Goal: Information Seeking & Learning: Learn about a topic

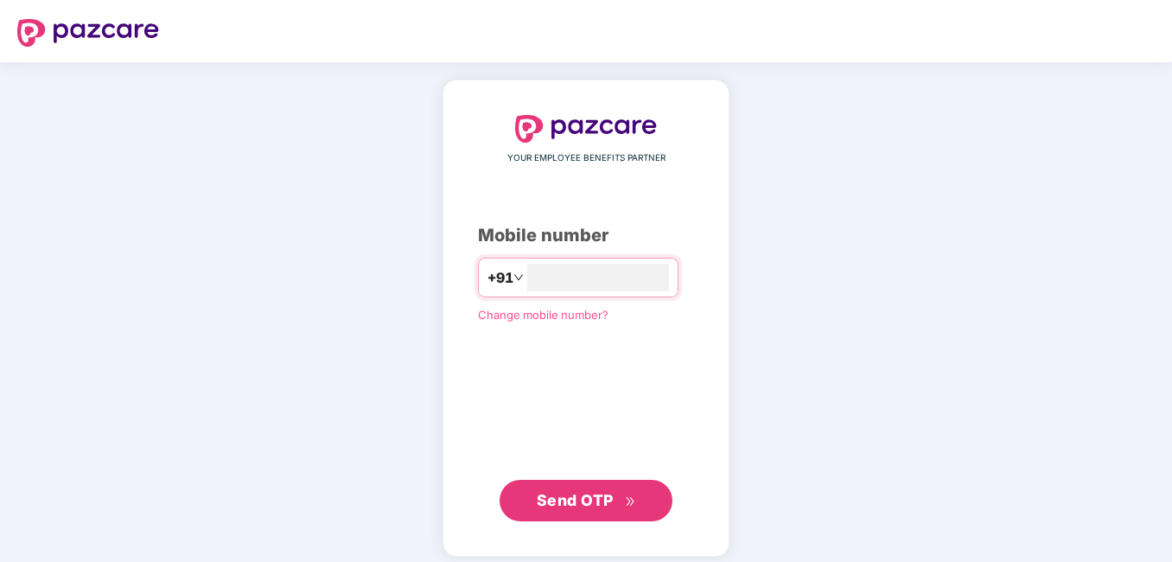
type input "**********"
click at [495, 382] on div "**********" at bounding box center [586, 317] width 216 height 405
click at [575, 508] on span "Send OTP" at bounding box center [586, 499] width 99 height 24
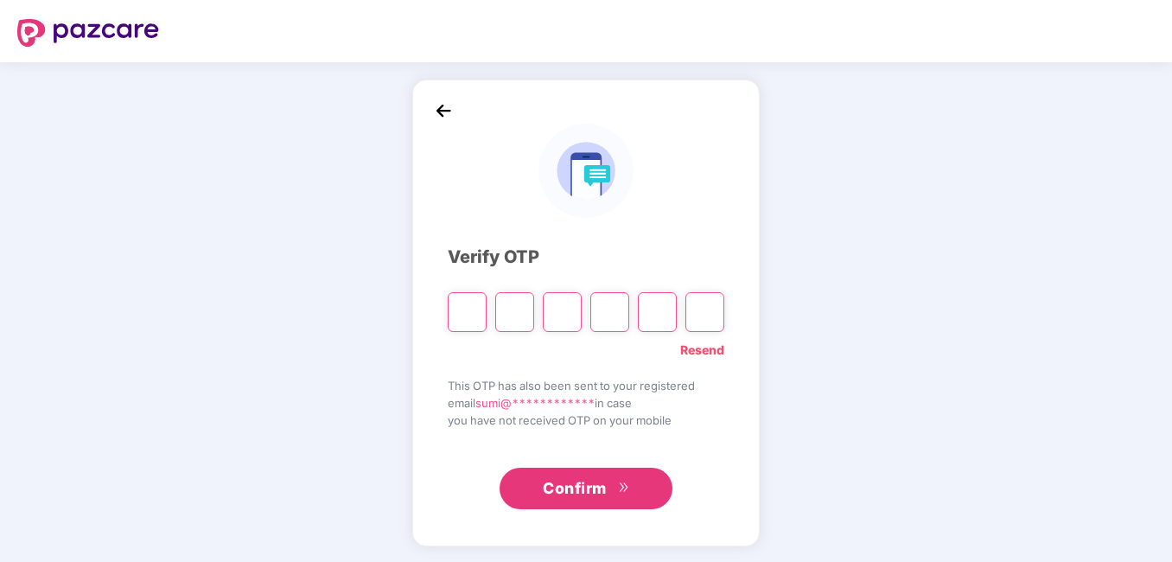
paste input "*"
type input "*"
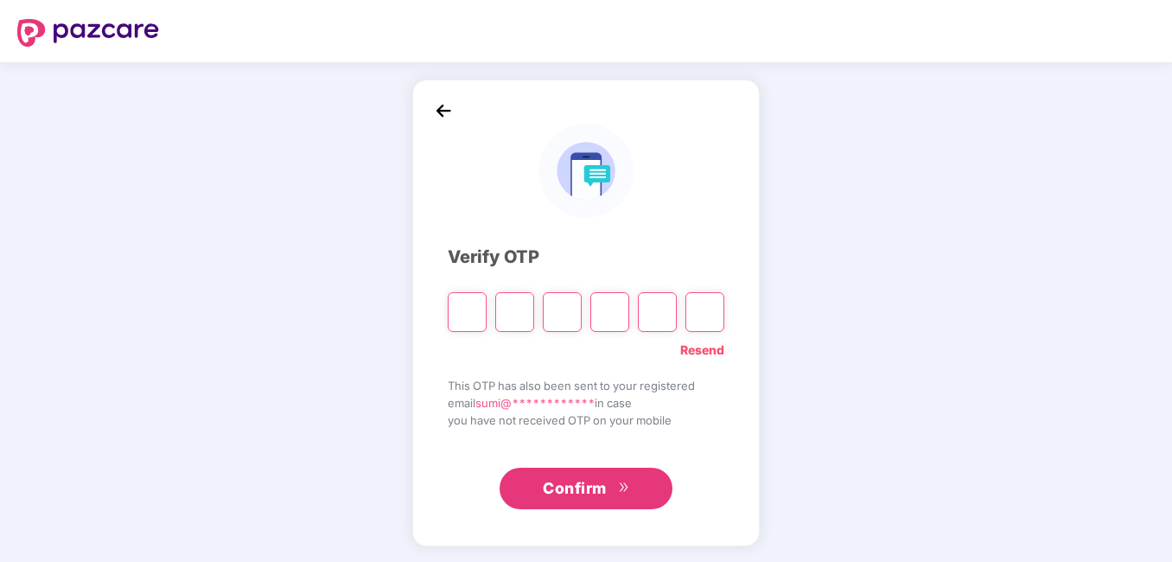
type input "*"
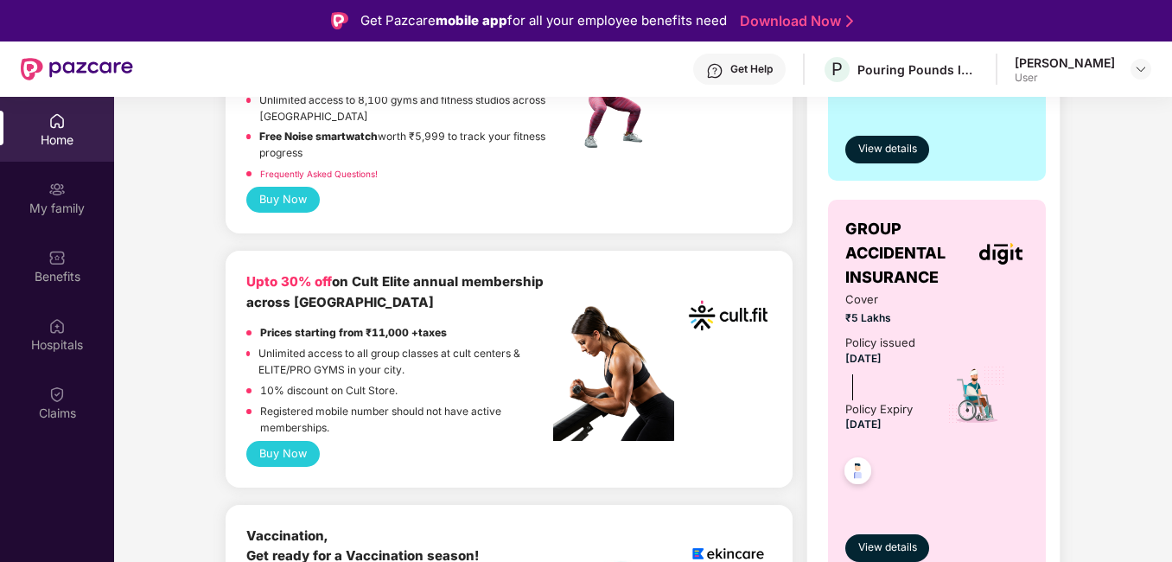
scroll to position [832, 0]
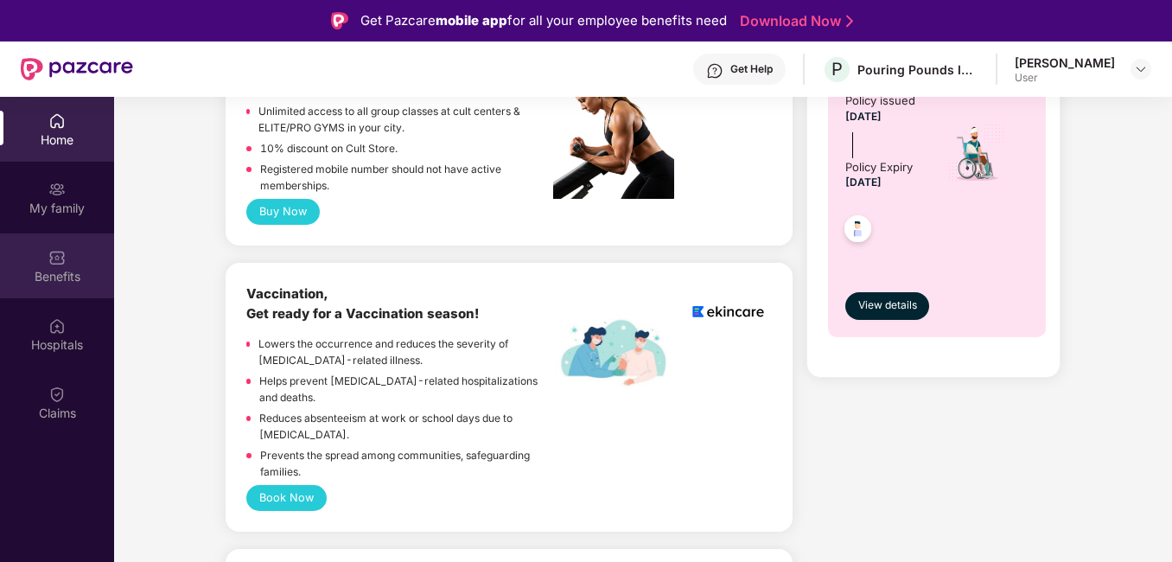
click at [84, 255] on div "Benefits" at bounding box center [57, 265] width 114 height 65
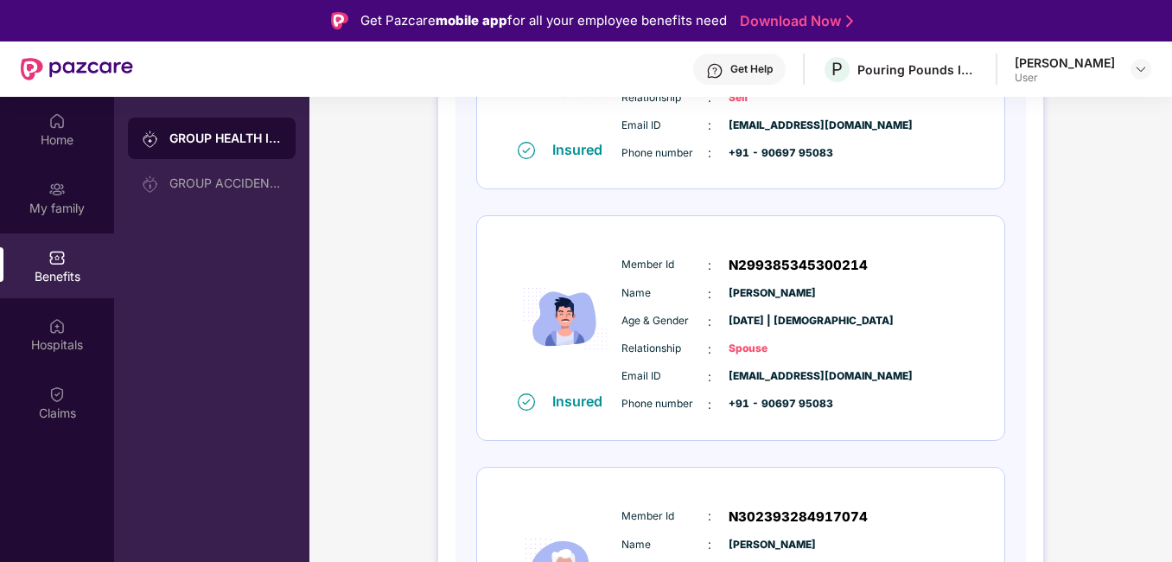
scroll to position [369, 0]
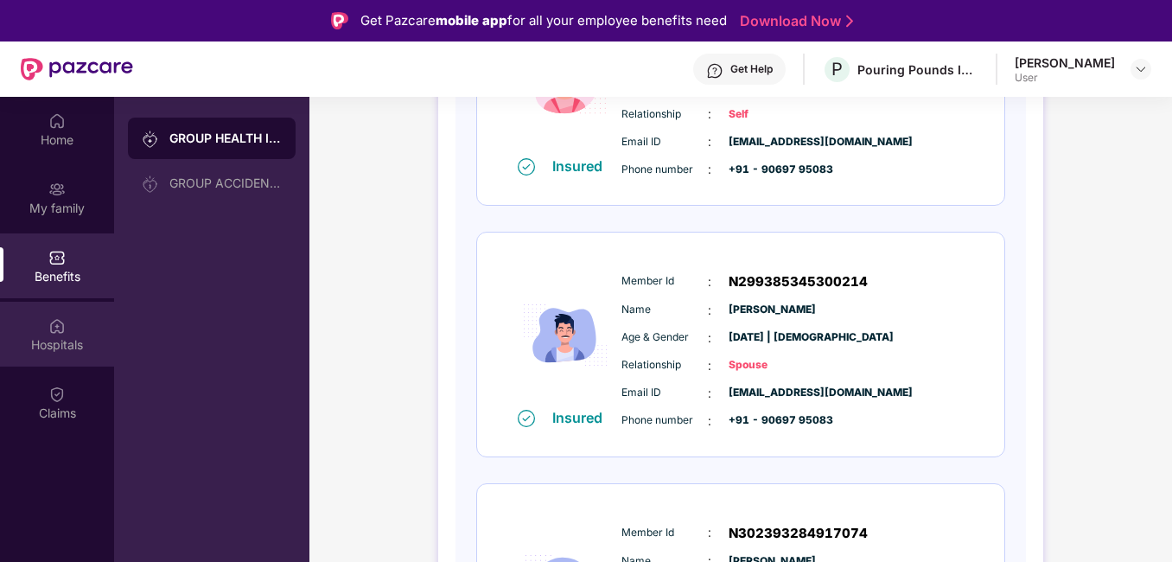
click at [88, 329] on div "Hospitals" at bounding box center [57, 334] width 114 height 65
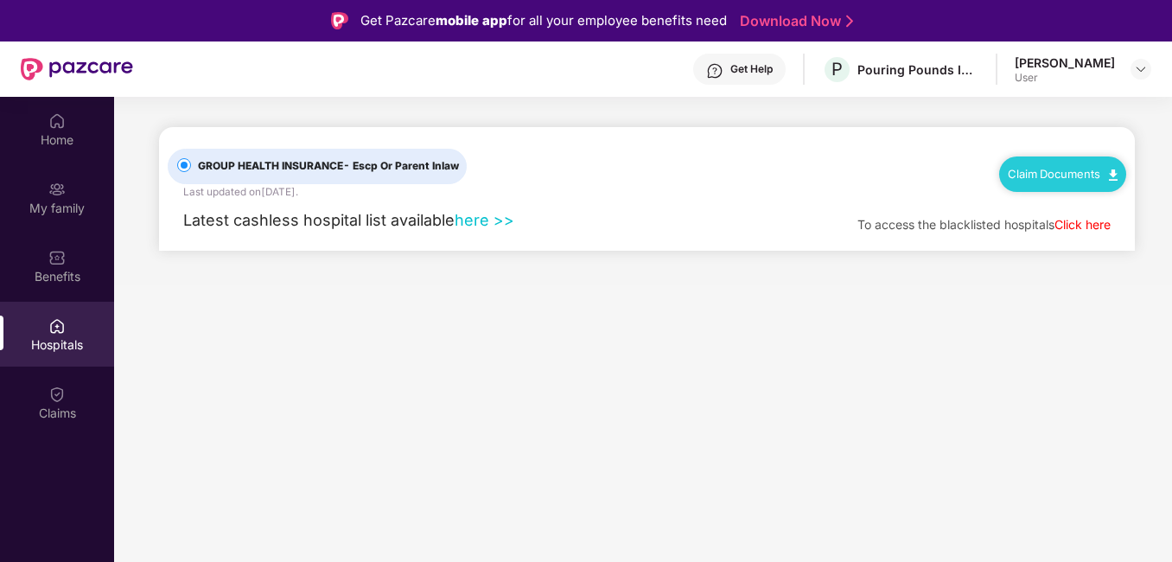
click at [508, 224] on link "here >>" at bounding box center [485, 220] width 60 height 18
click at [1101, 186] on div "Claim Documents" at bounding box center [1062, 173] width 127 height 35
click at [1115, 177] on img at bounding box center [1113, 174] width 9 height 11
click at [1104, 207] on link "Claim Form" at bounding box center [1070, 205] width 112 height 37
click at [61, 281] on div "Benefits" at bounding box center [57, 276] width 114 height 17
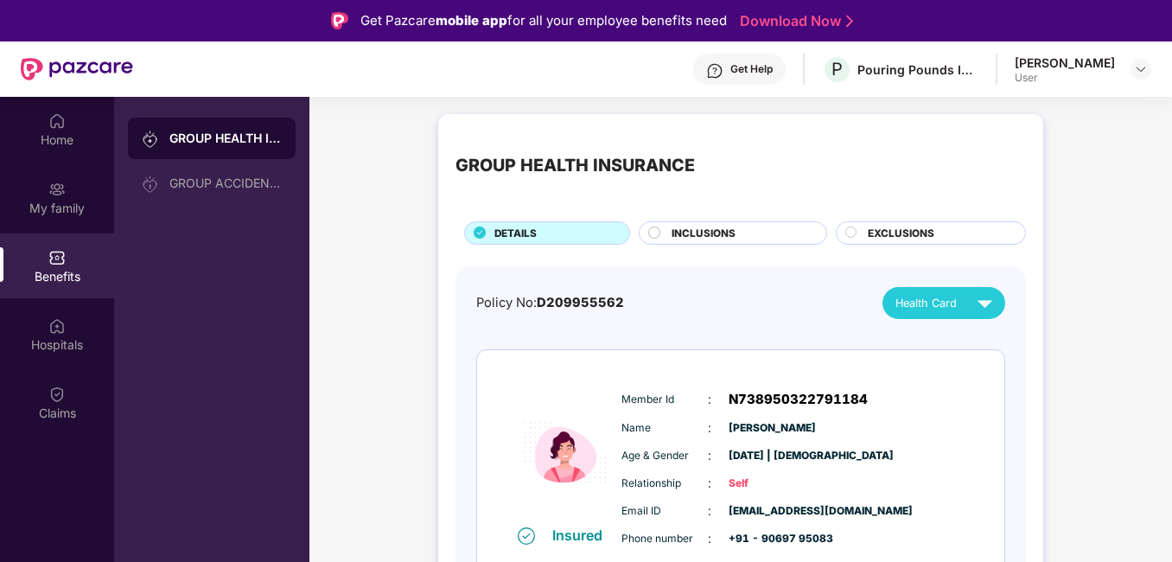
click at [772, 241] on div "INCLUSIONS" at bounding box center [740, 235] width 155 height 18
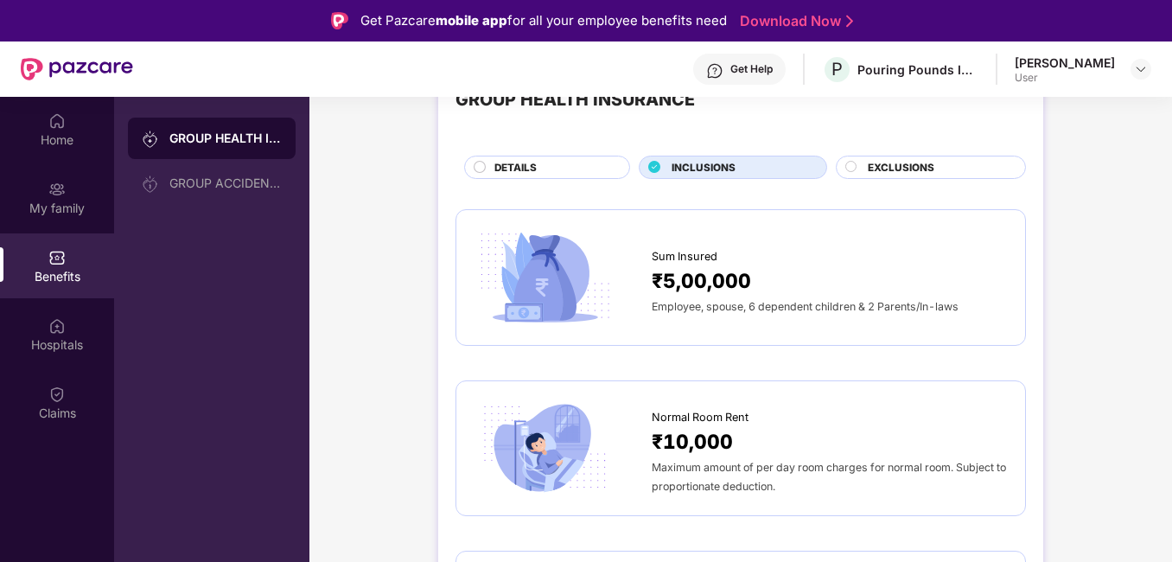
scroll to position [67, 0]
click at [731, 329] on div "Sum Insured ₹5,00,000 Employee, spouse, 6 dependent children & 2 Parents/In-laws" at bounding box center [741, 276] width 571 height 136
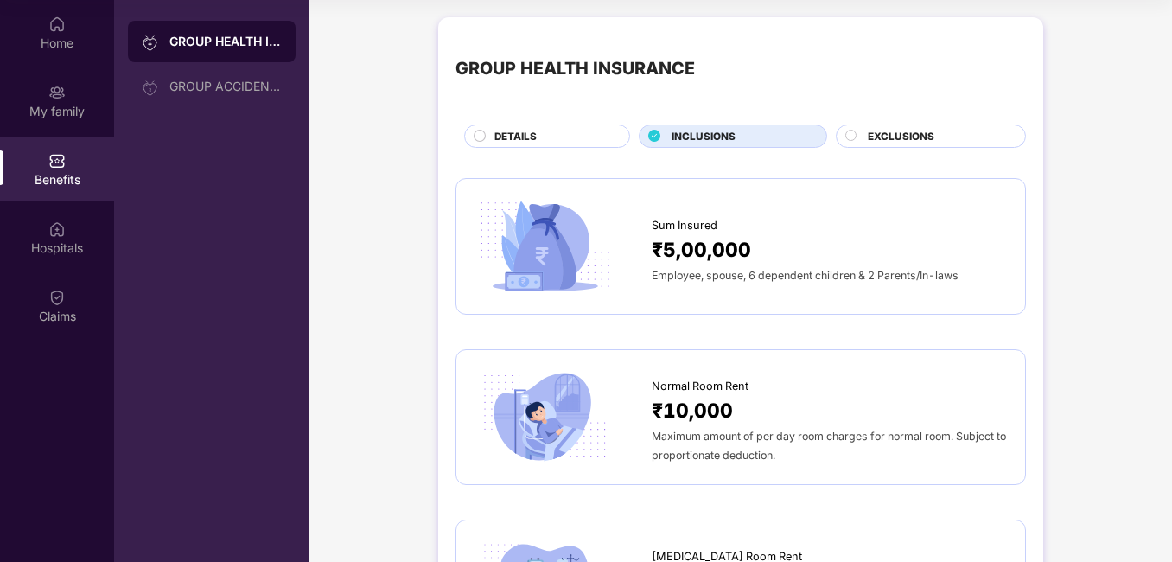
scroll to position [0, 0]
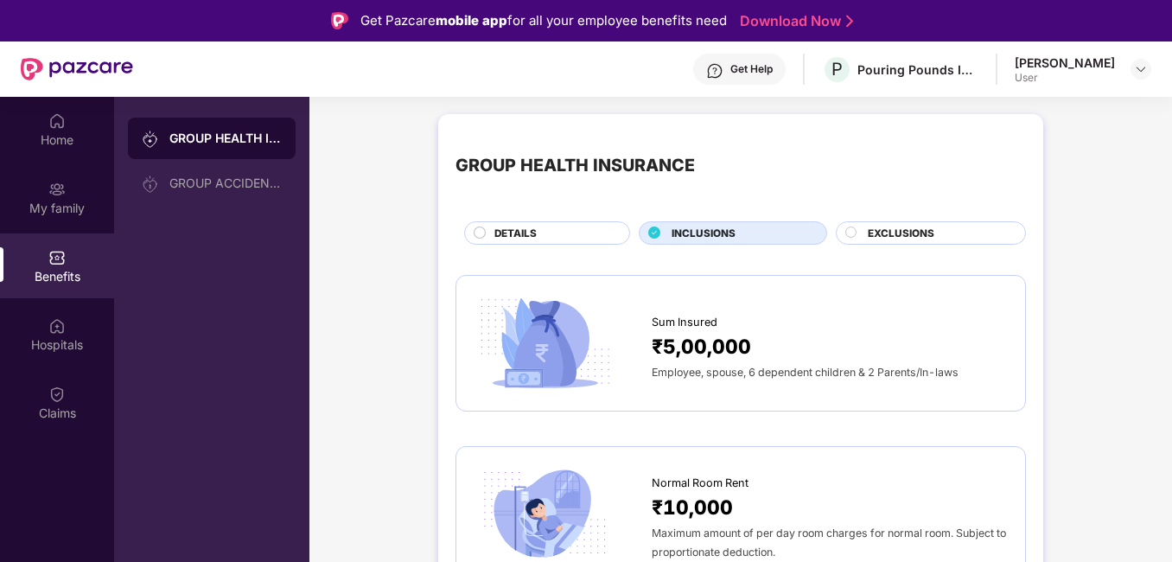
click at [922, 244] on div "EXCLUSIONS" at bounding box center [937, 235] width 157 height 18
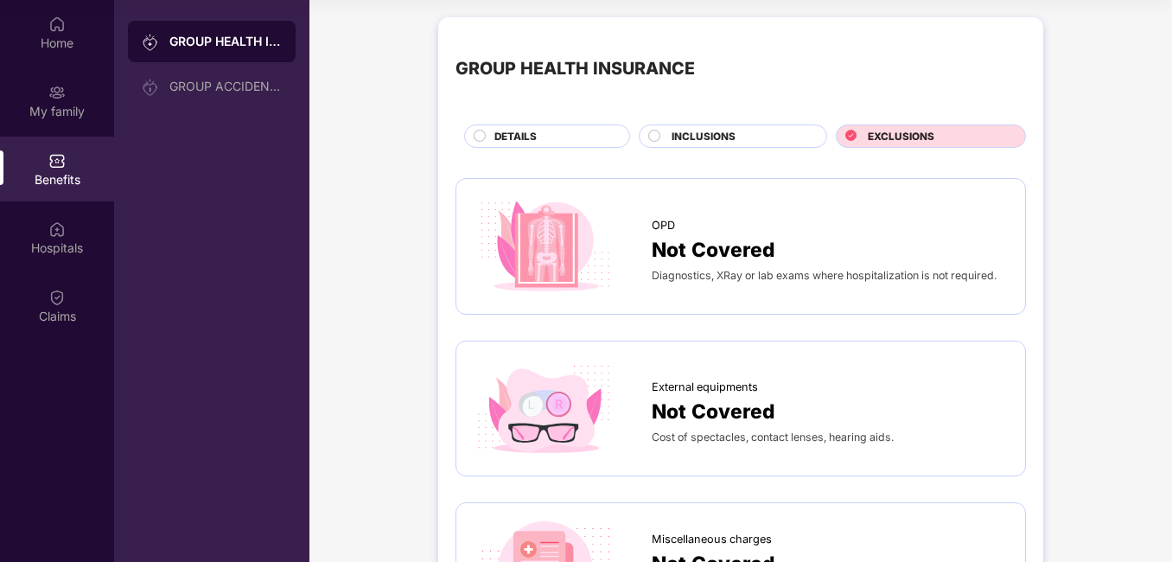
click at [530, 141] on span "DETAILS" at bounding box center [516, 137] width 42 height 16
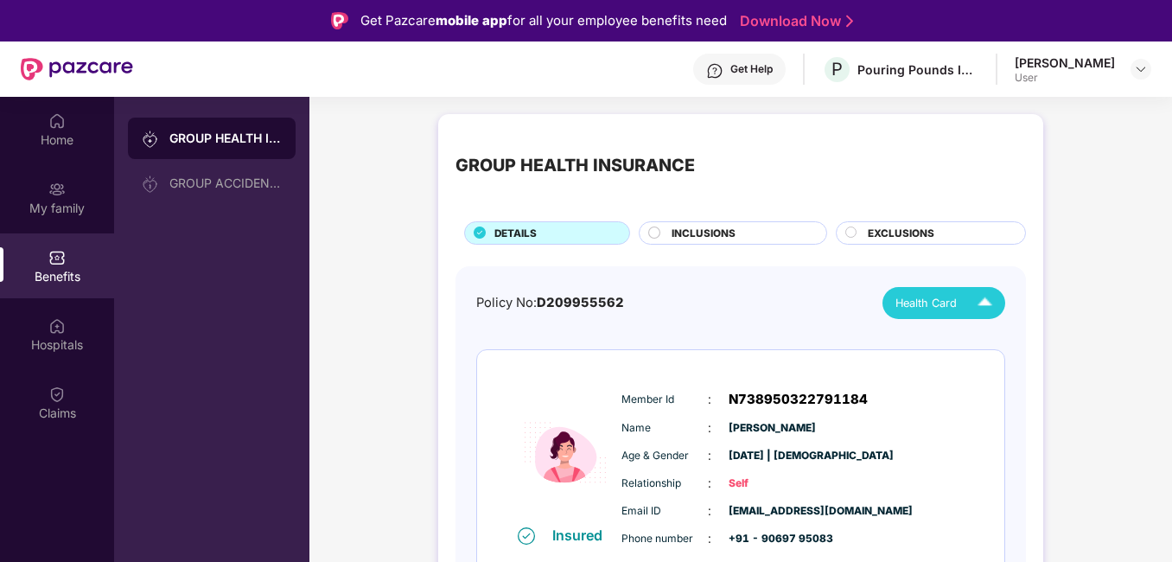
click at [922, 303] on span "Health Card" at bounding box center [926, 303] width 61 height 17
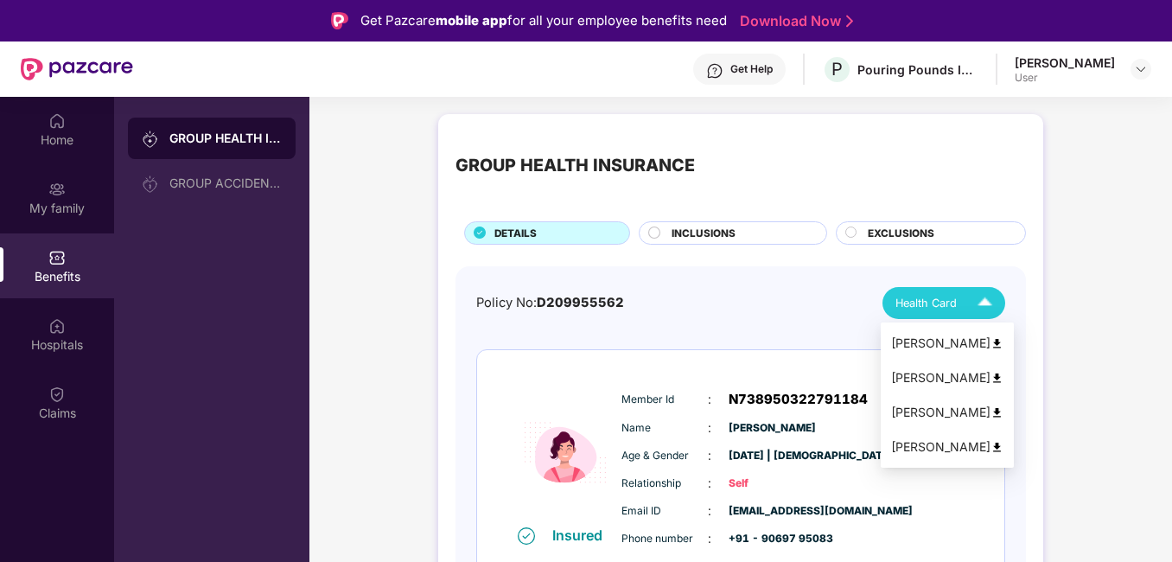
click at [991, 450] on img at bounding box center [997, 447] width 13 height 13
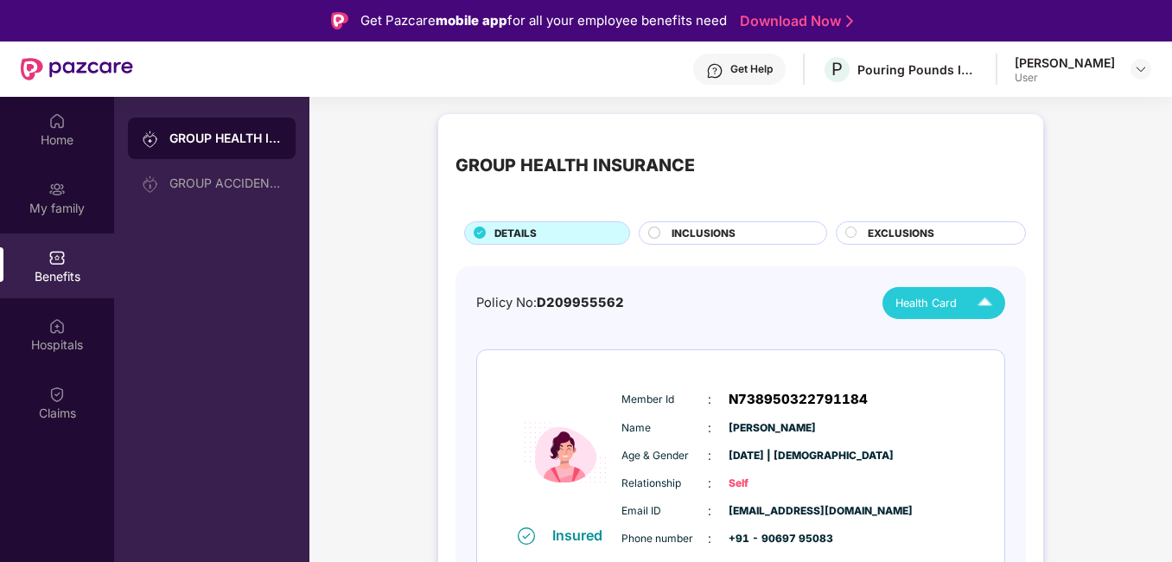
click at [951, 239] on div "EXCLUSIONS" at bounding box center [937, 235] width 157 height 18
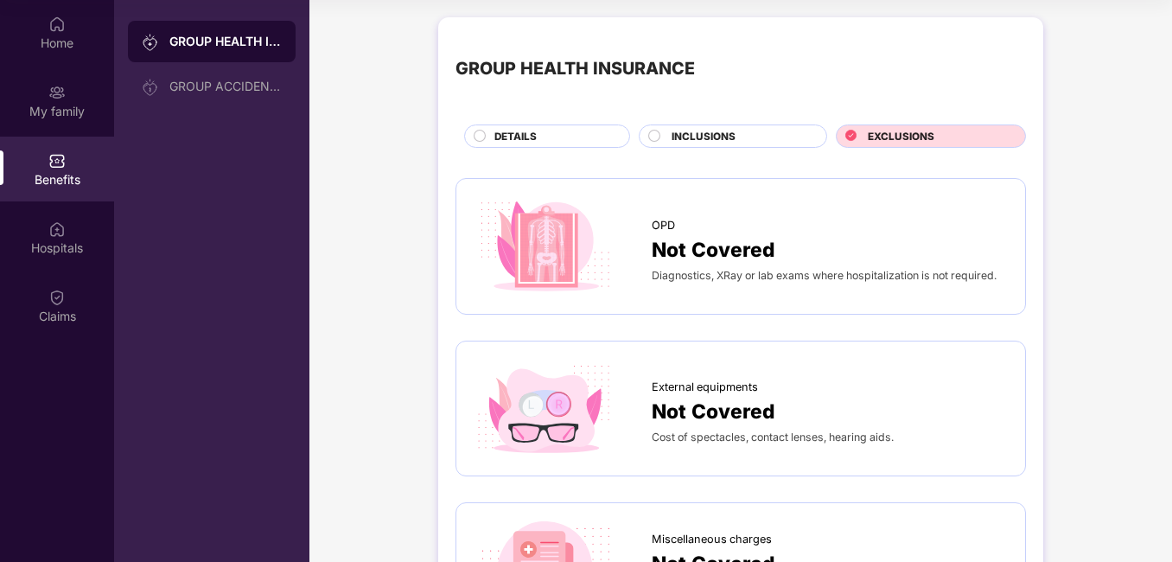
click at [491, 131] on div "DETAILS" at bounding box center [553, 138] width 135 height 18
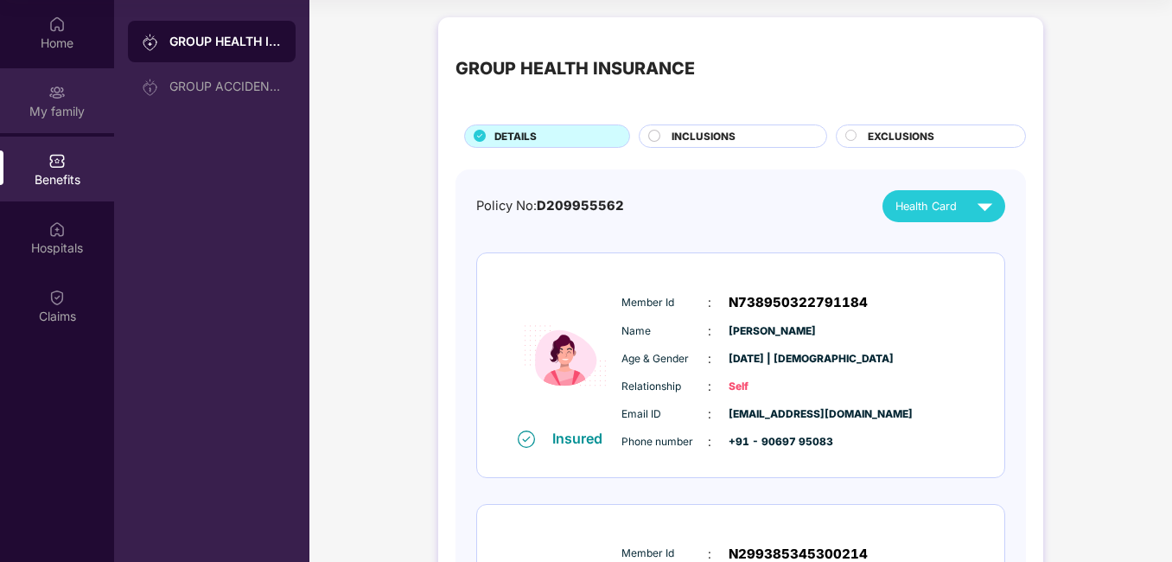
click at [46, 117] on div "My family" at bounding box center [57, 111] width 114 height 17
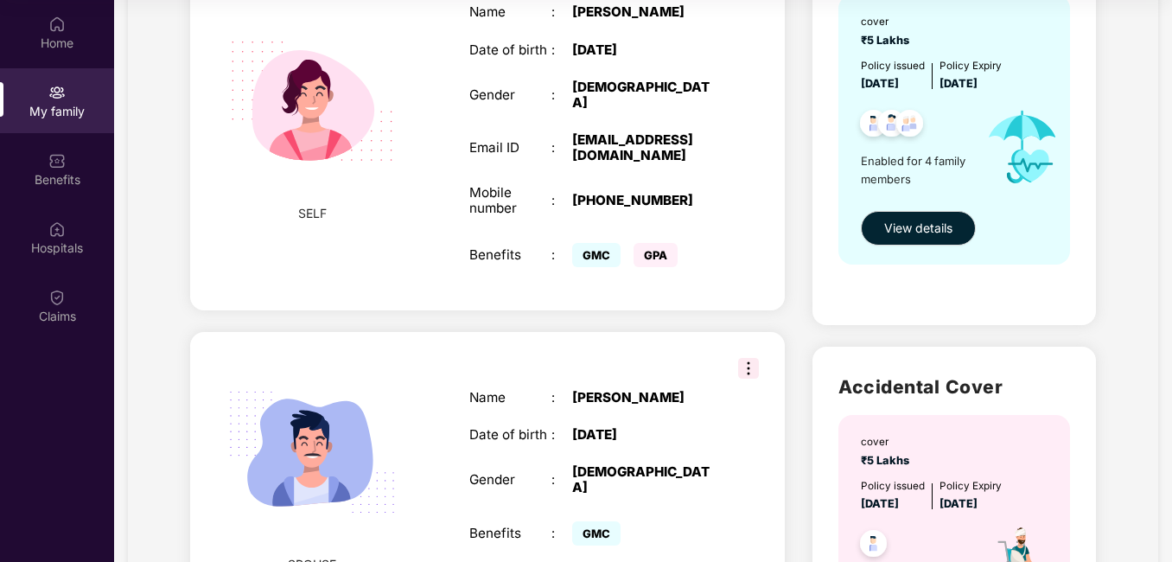
scroll to position [230, 0]
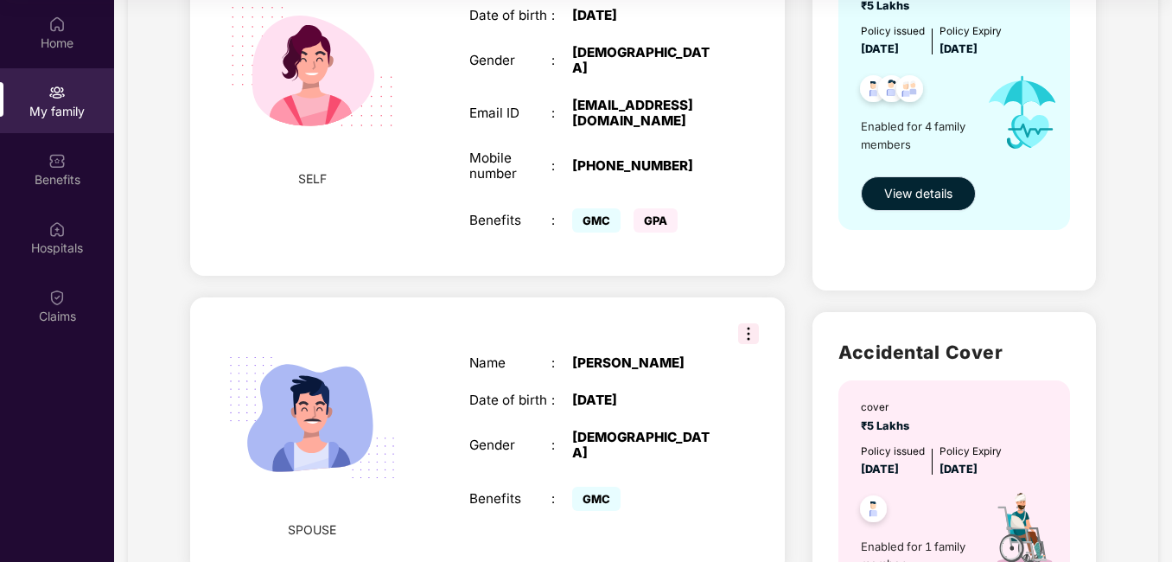
click at [939, 181] on button "View details" at bounding box center [918, 193] width 115 height 35
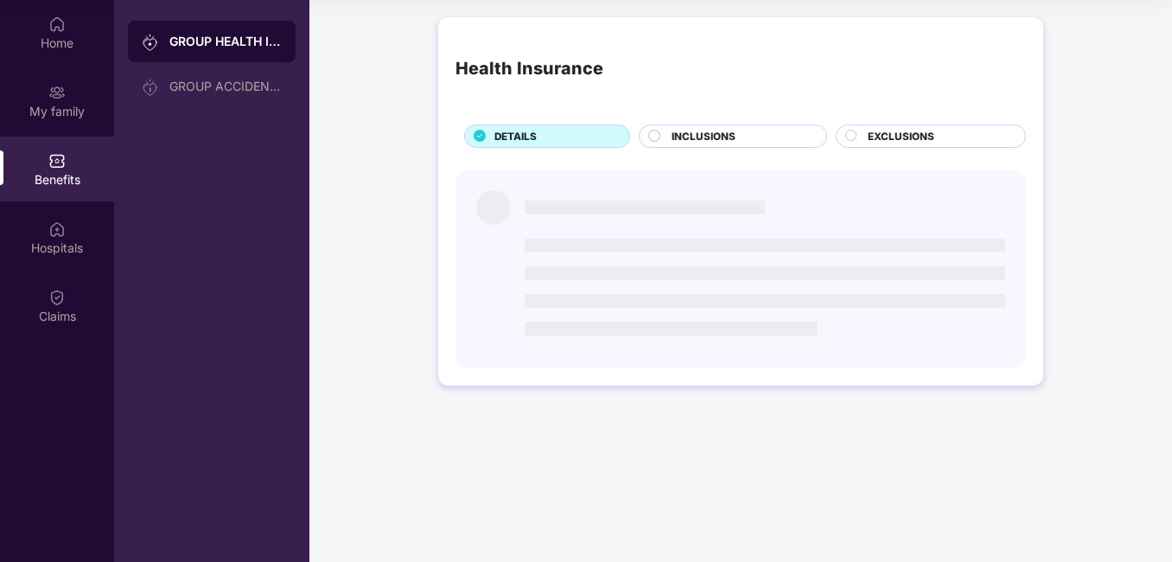
scroll to position [0, 0]
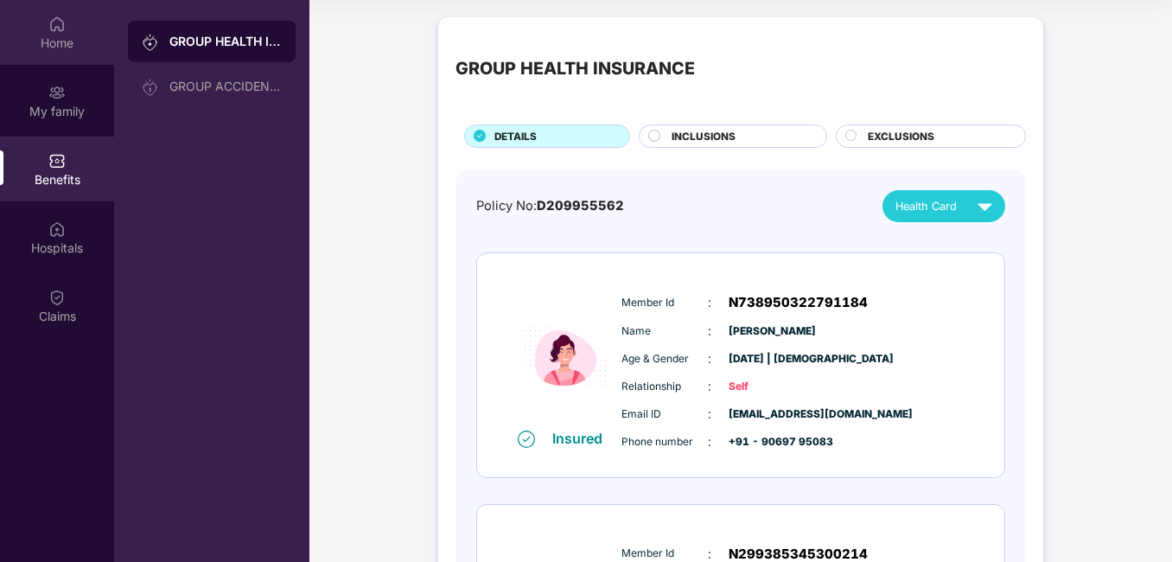
click at [33, 29] on div "Home" at bounding box center [57, 32] width 114 height 65
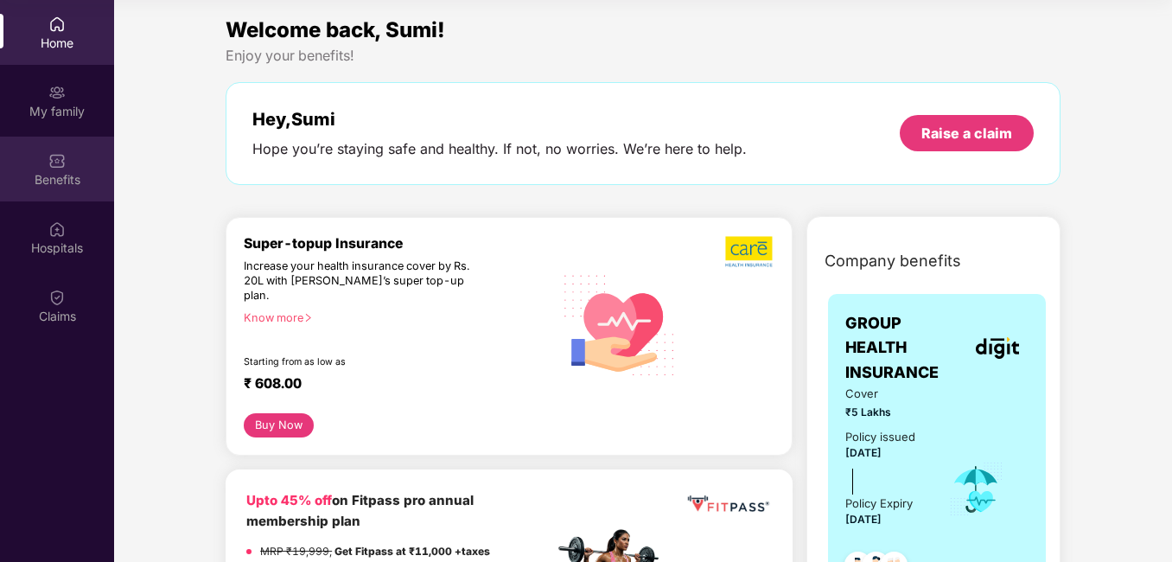
click at [79, 169] on div "Benefits" at bounding box center [57, 169] width 114 height 65
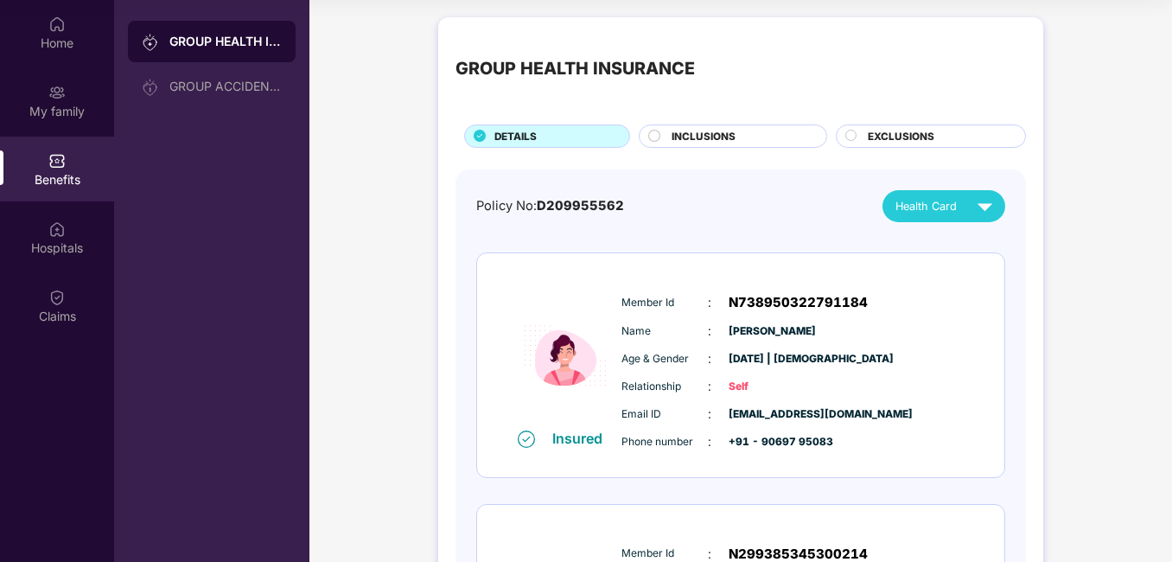
click at [988, 133] on div "EXCLUSIONS" at bounding box center [937, 138] width 157 height 18
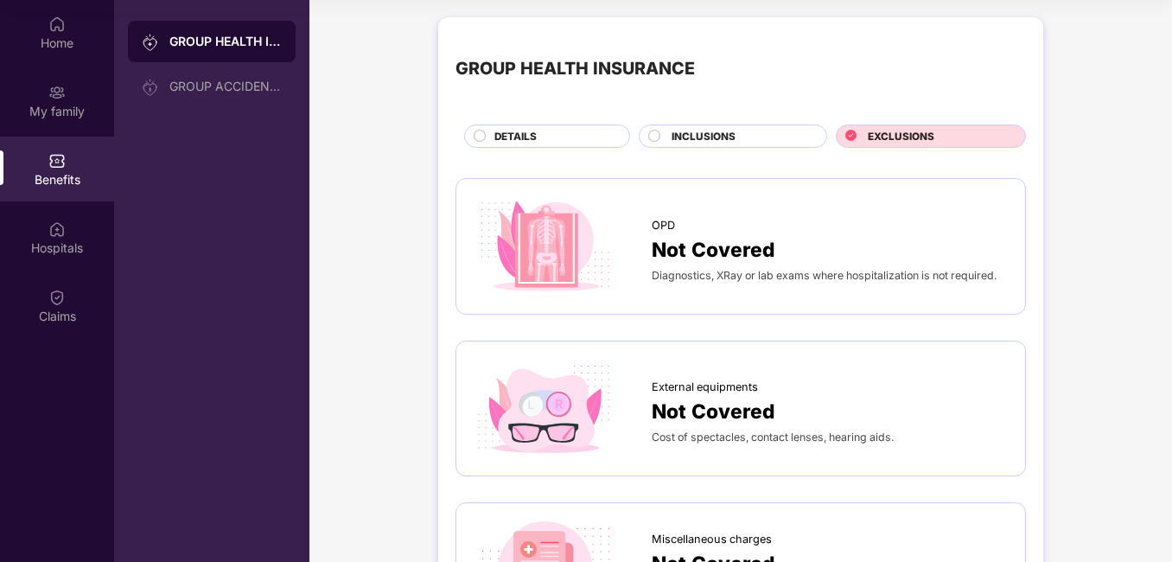
click at [655, 271] on span "Diagnostics, XRay or lab exams where hospitalization is not required." at bounding box center [824, 275] width 345 height 13
click at [789, 132] on div "INCLUSIONS" at bounding box center [740, 138] width 155 height 18
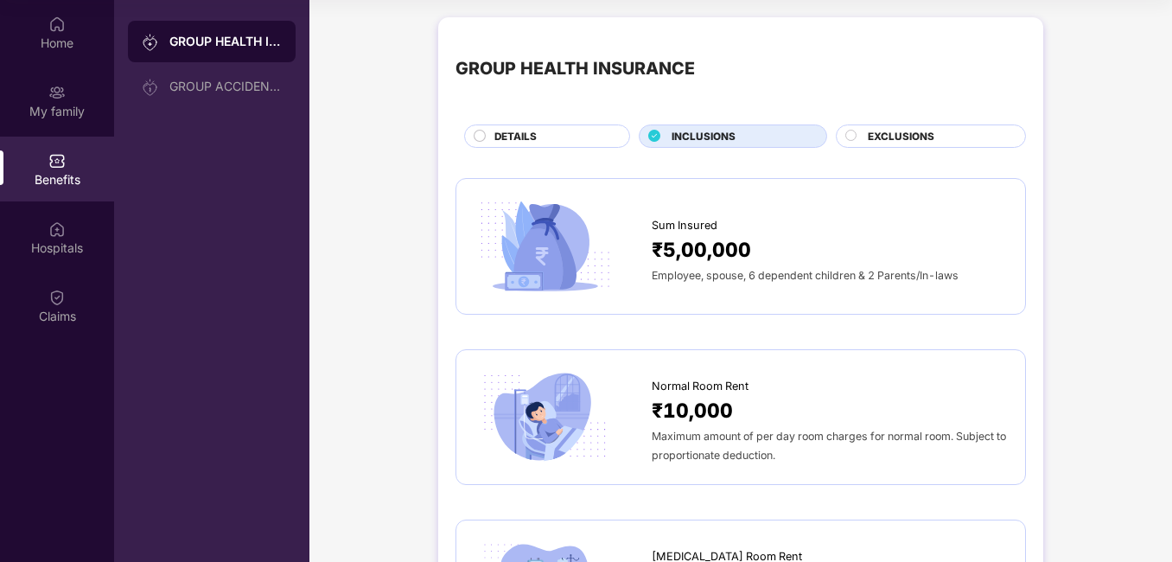
click at [542, 126] on div "DETAILS" at bounding box center [547, 135] width 166 height 23
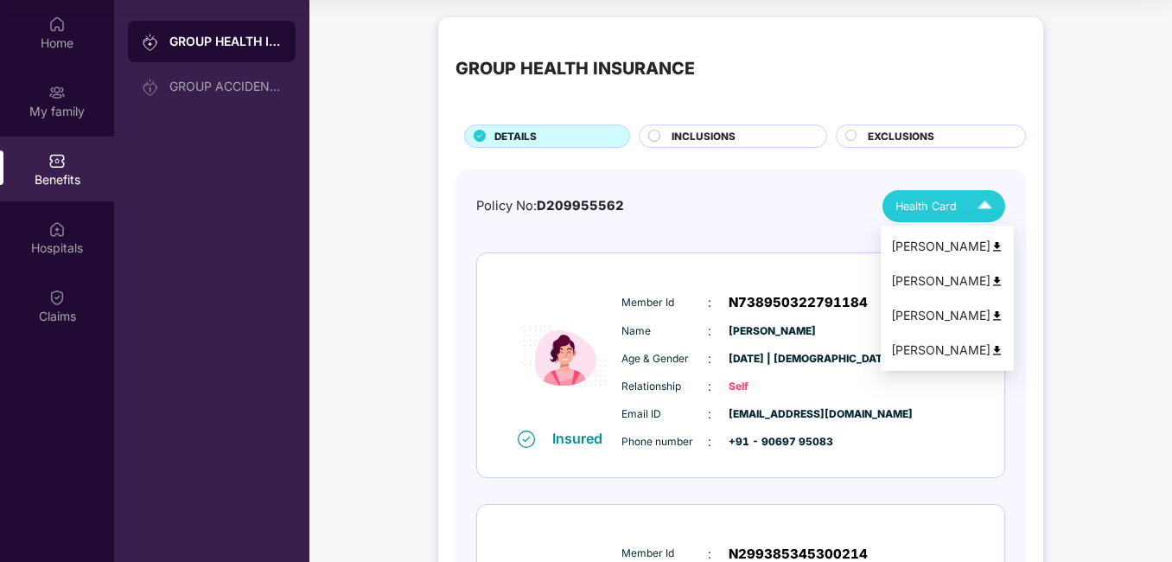
click at [958, 205] on div "Health Card" at bounding box center [948, 206] width 105 height 30
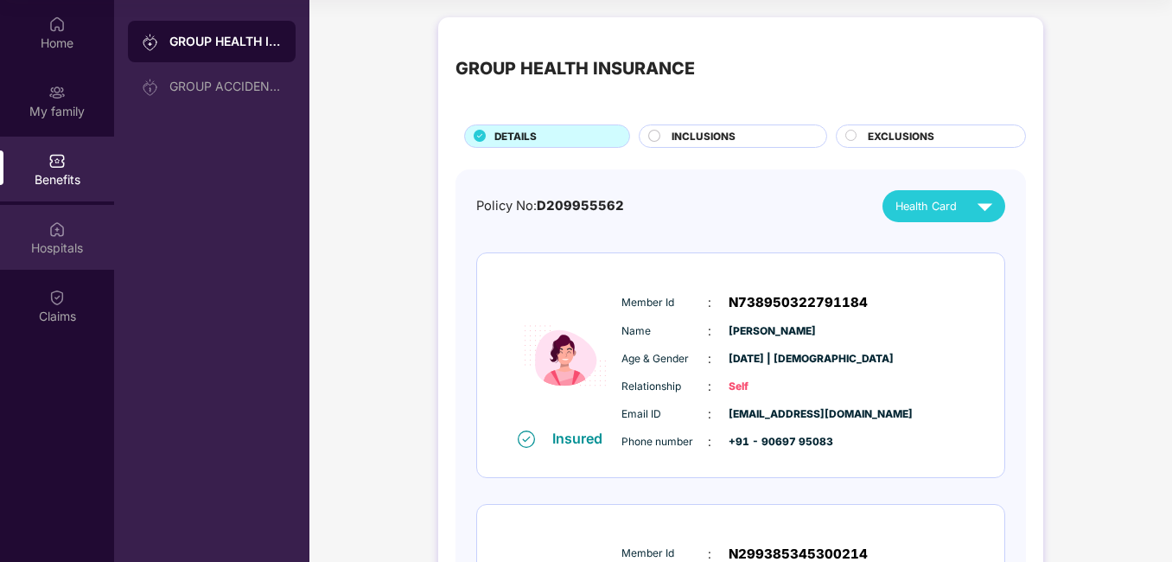
click at [29, 242] on div "Hospitals" at bounding box center [57, 247] width 114 height 17
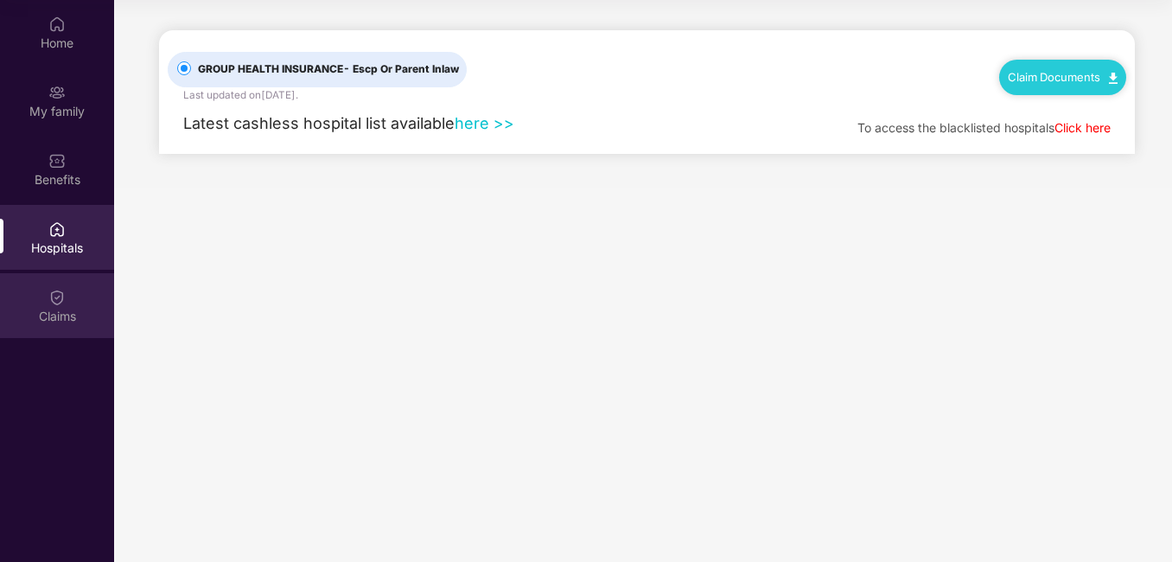
click at [68, 282] on div "Claims" at bounding box center [57, 305] width 114 height 65
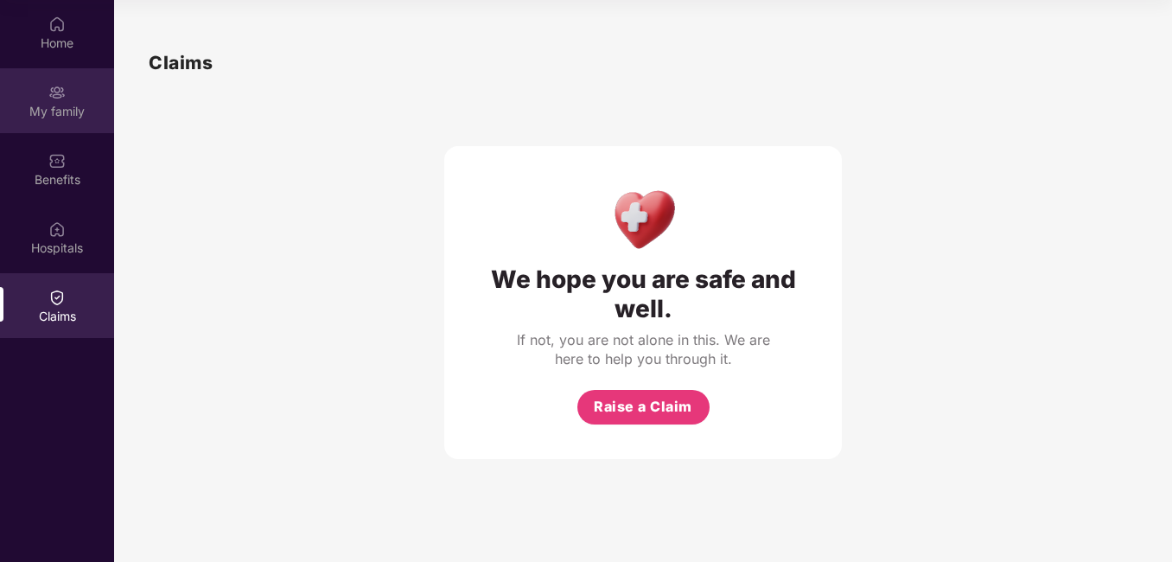
click at [76, 129] on div "My family" at bounding box center [57, 100] width 114 height 65
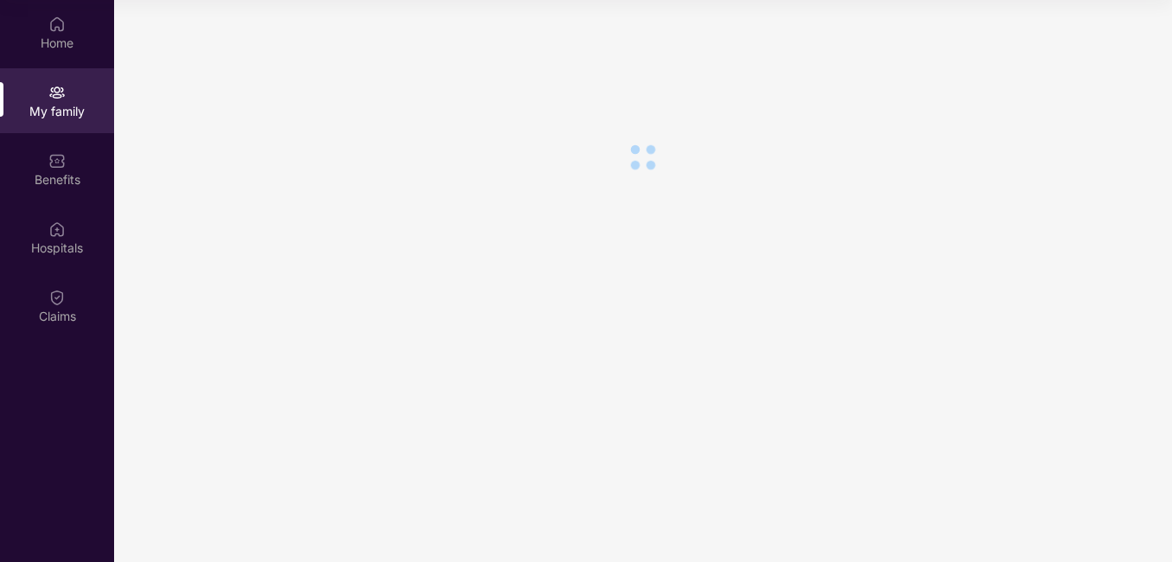
click at [73, 81] on div "My family" at bounding box center [57, 100] width 114 height 65
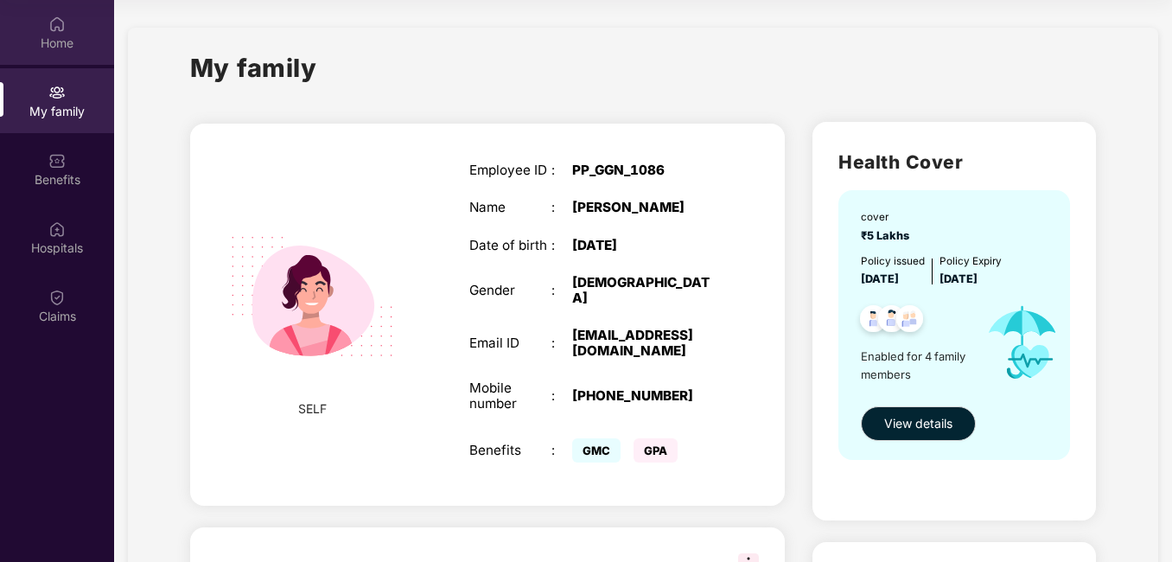
click at [70, 47] on div "Home" at bounding box center [57, 43] width 114 height 17
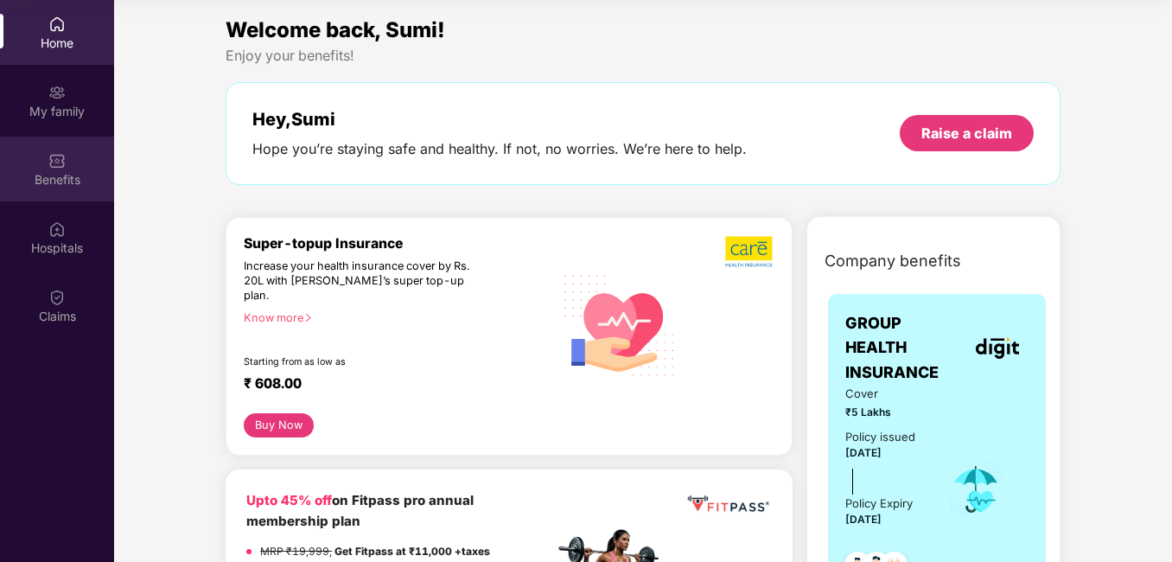
click at [71, 144] on div "Benefits" at bounding box center [57, 169] width 114 height 65
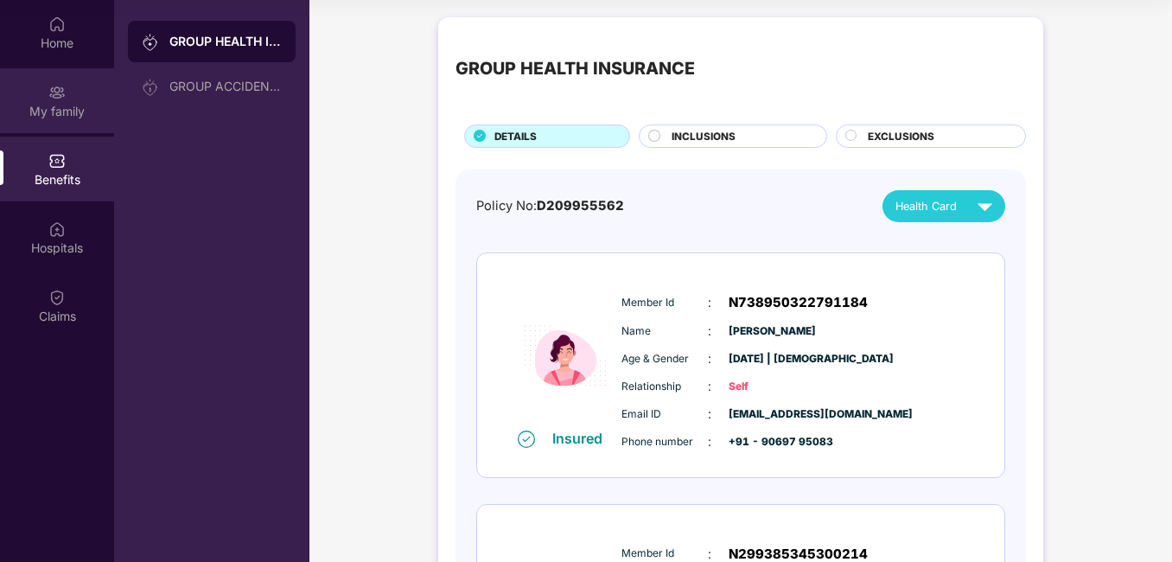
click at [68, 99] on div "My family" at bounding box center [57, 100] width 114 height 65
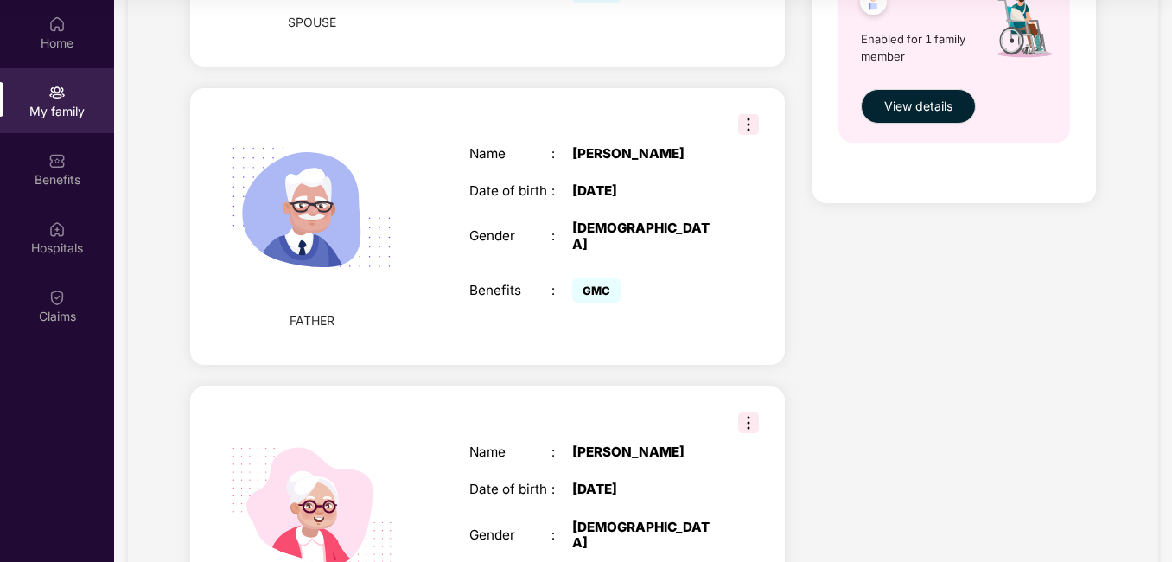
scroll to position [878, 0]
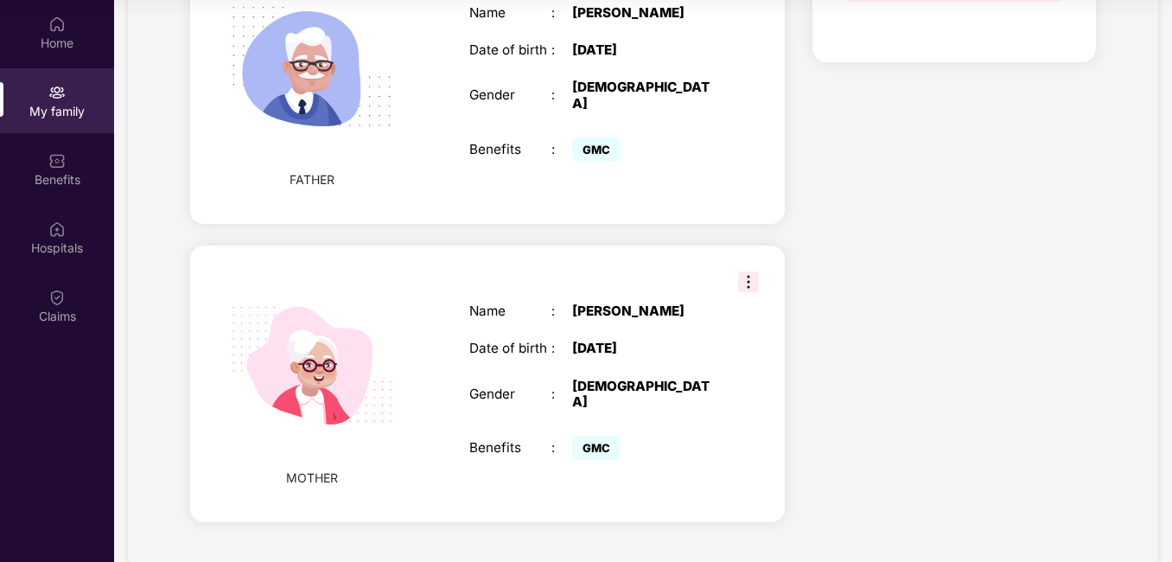
click at [746, 271] on img at bounding box center [748, 281] width 21 height 21
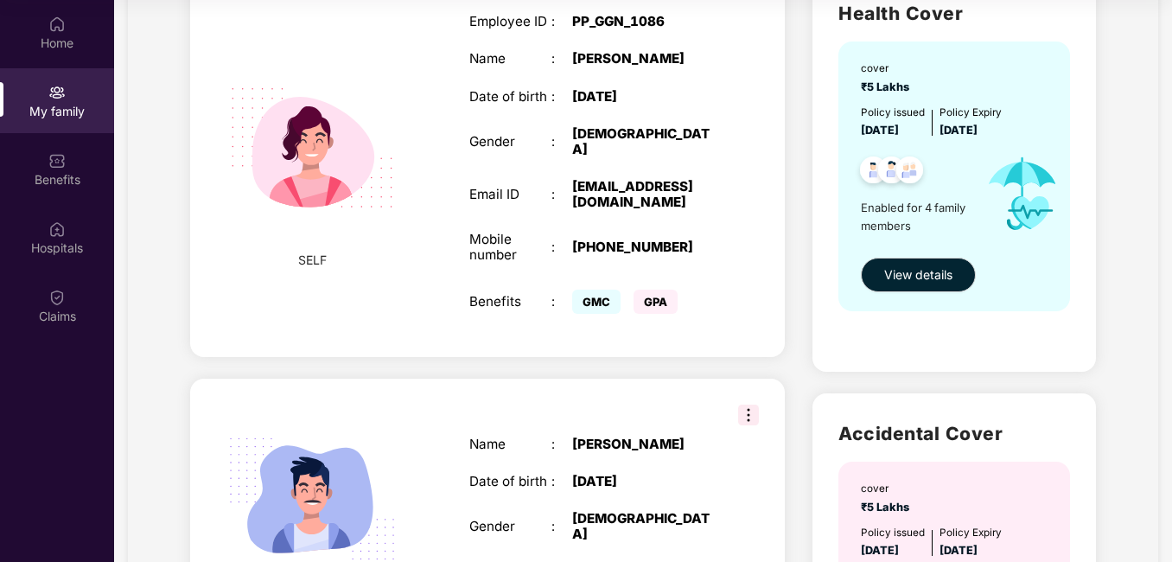
scroll to position [0, 0]
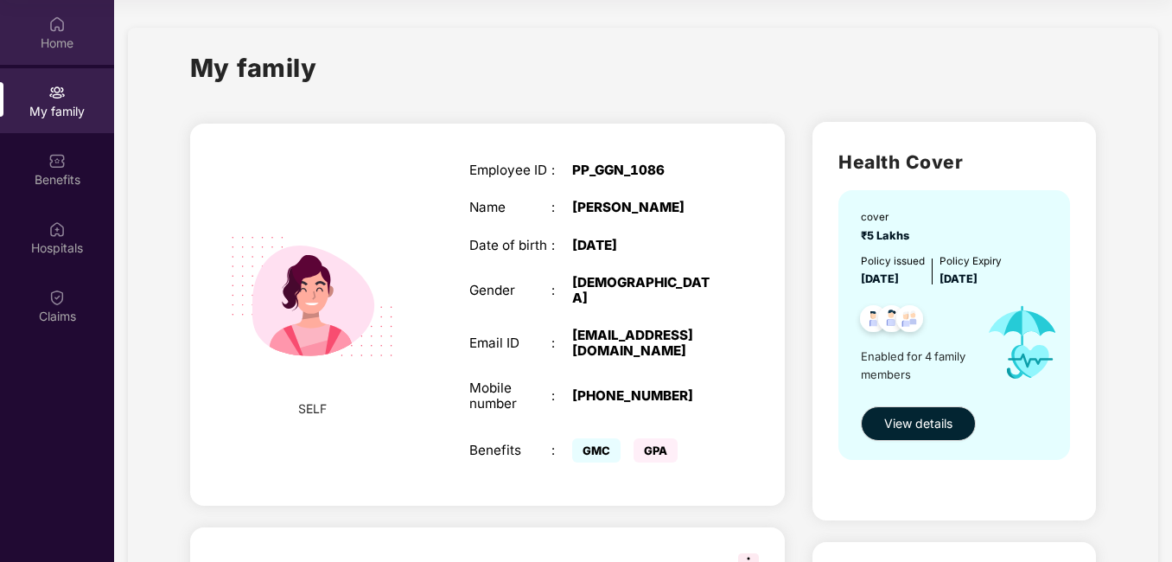
click at [72, 29] on div "Home" at bounding box center [57, 32] width 114 height 65
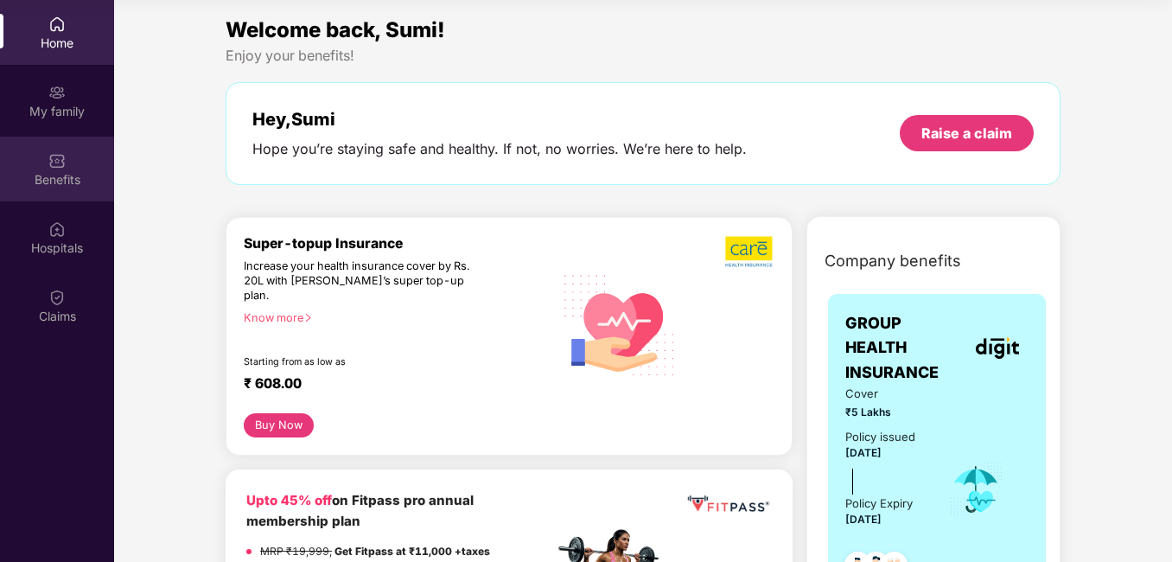
click at [63, 182] on div "Benefits" at bounding box center [57, 179] width 114 height 17
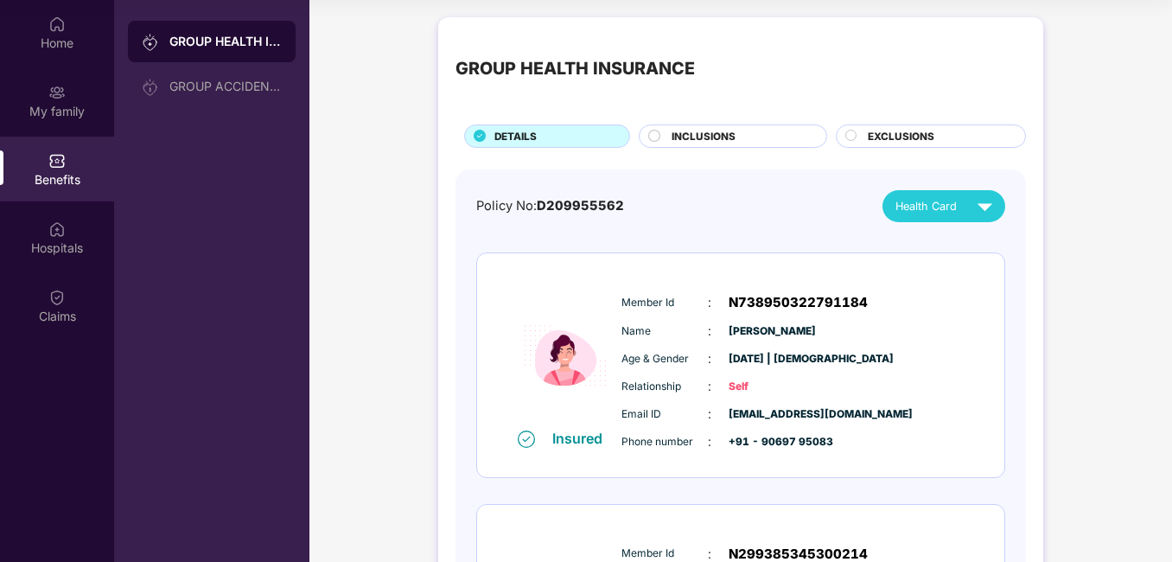
click at [769, 268] on div "Insured Member Id : N738950322791184 Name : [PERSON_NAME] Age & Gender : [DATE]…" at bounding box center [740, 365] width 527 height 224
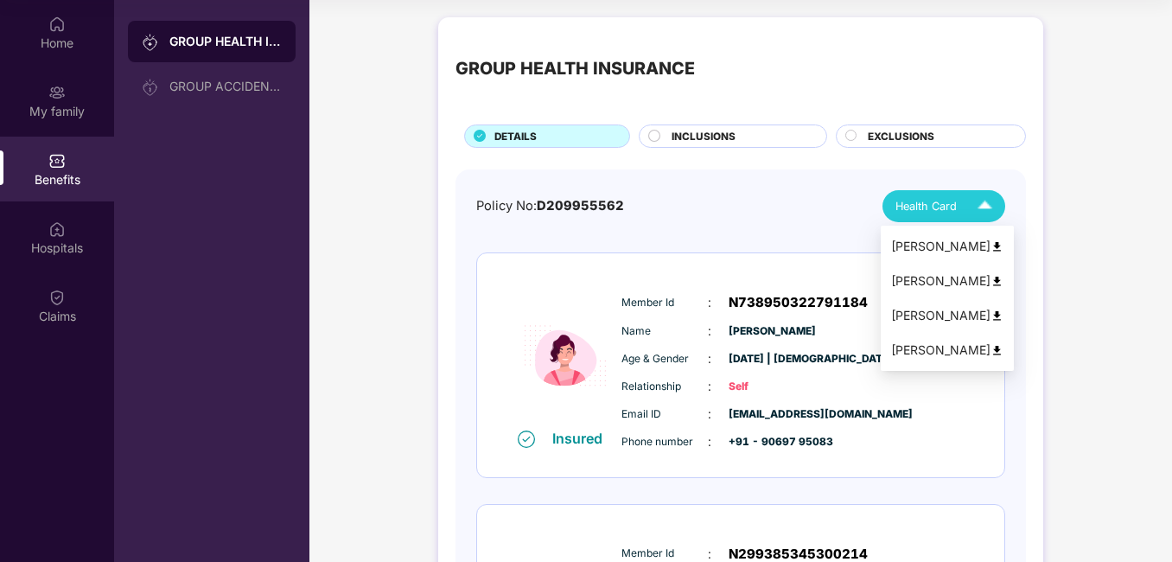
click at [958, 215] on div "Health Card" at bounding box center [948, 206] width 105 height 30
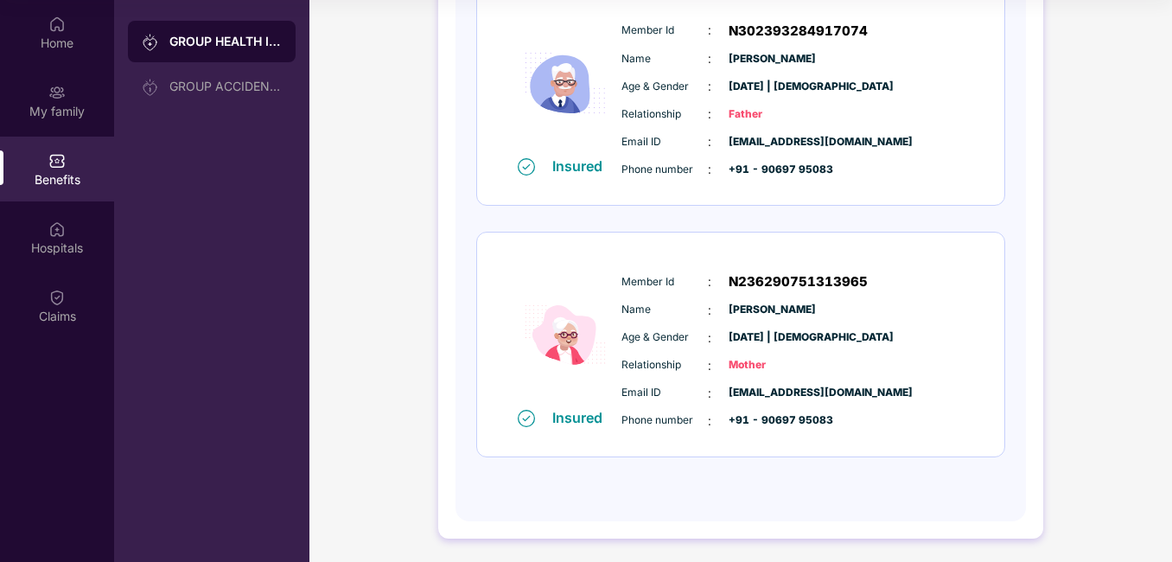
scroll to position [772, 0]
